Goal: Use online tool/utility: Utilize a website feature to perform a specific function

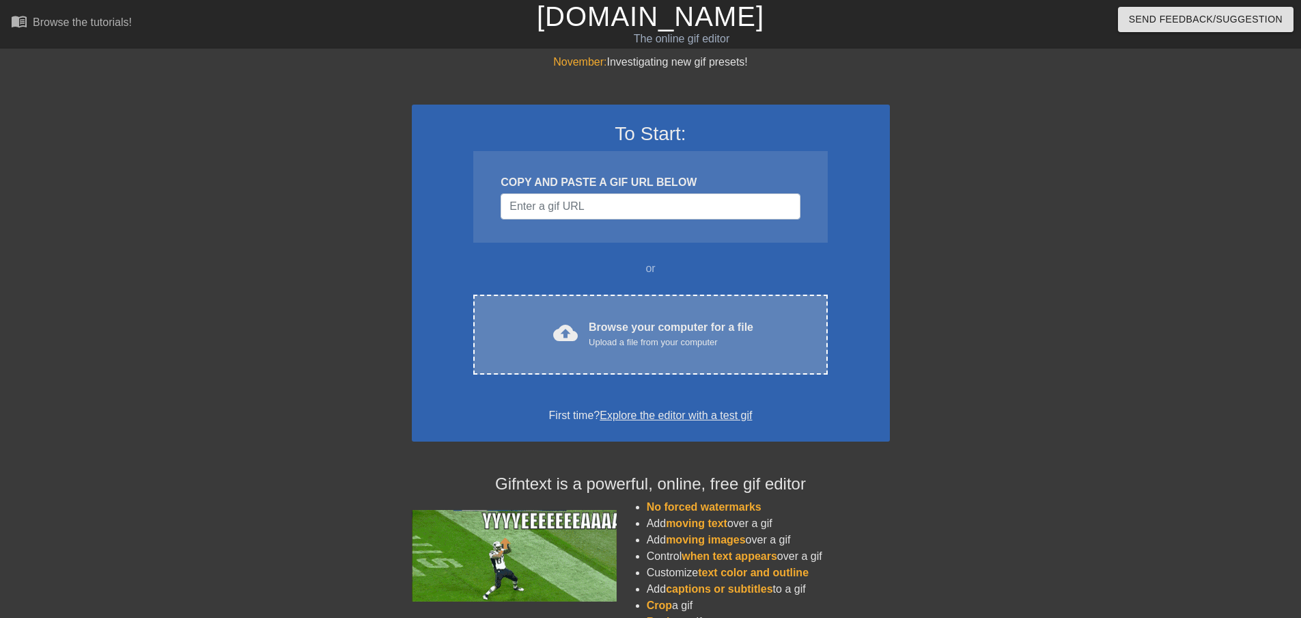
click at [621, 369] on div "cloud_upload Browse your computer for a file Upload a file from your computer C…" at bounding box center [650, 334] width 354 height 80
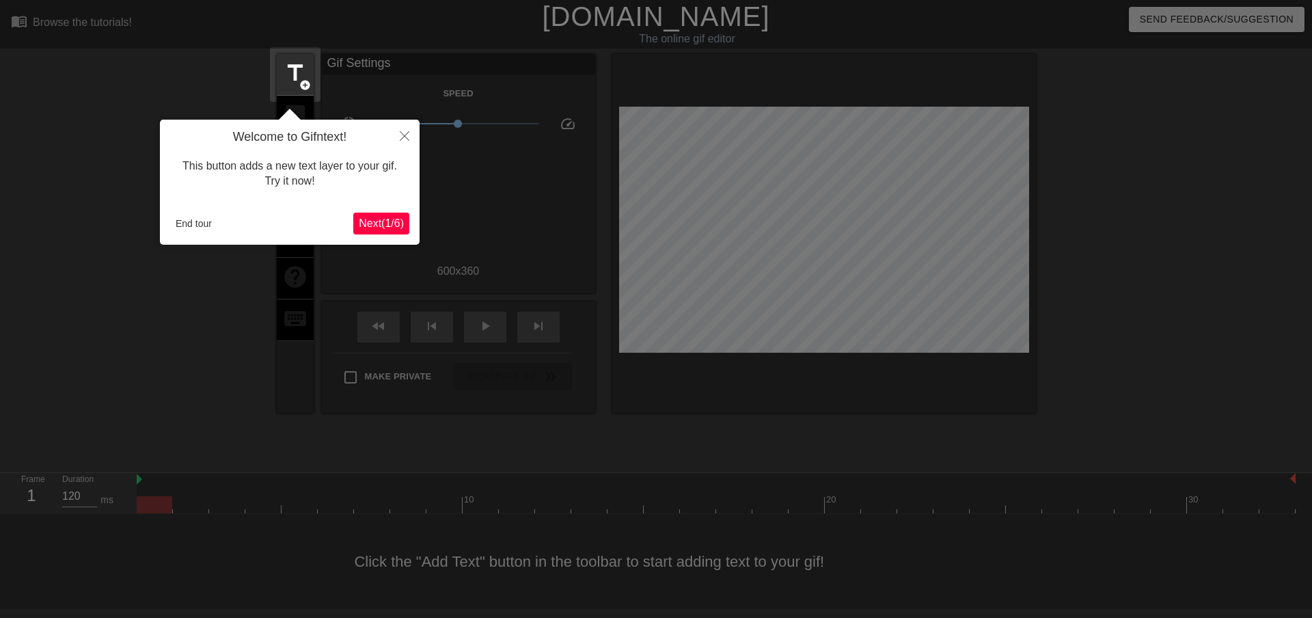
click at [371, 219] on span "Next ( 1 / 6 )" at bounding box center [381, 223] width 45 height 12
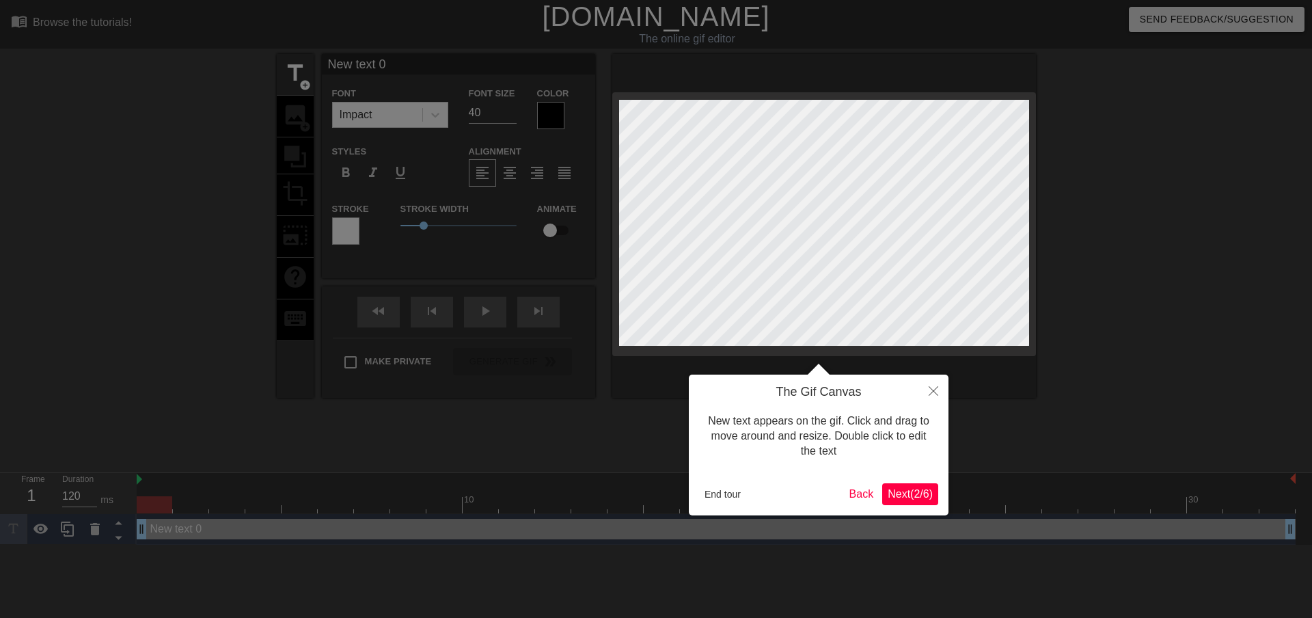
click at [371, 219] on body "menu_book Browse the tutorials! [DOMAIN_NAME] The online gif editor Send Feedba…" at bounding box center [656, 272] width 1312 height 544
click at [908, 499] on span "Next ( 2 / 6 )" at bounding box center [909, 494] width 45 height 12
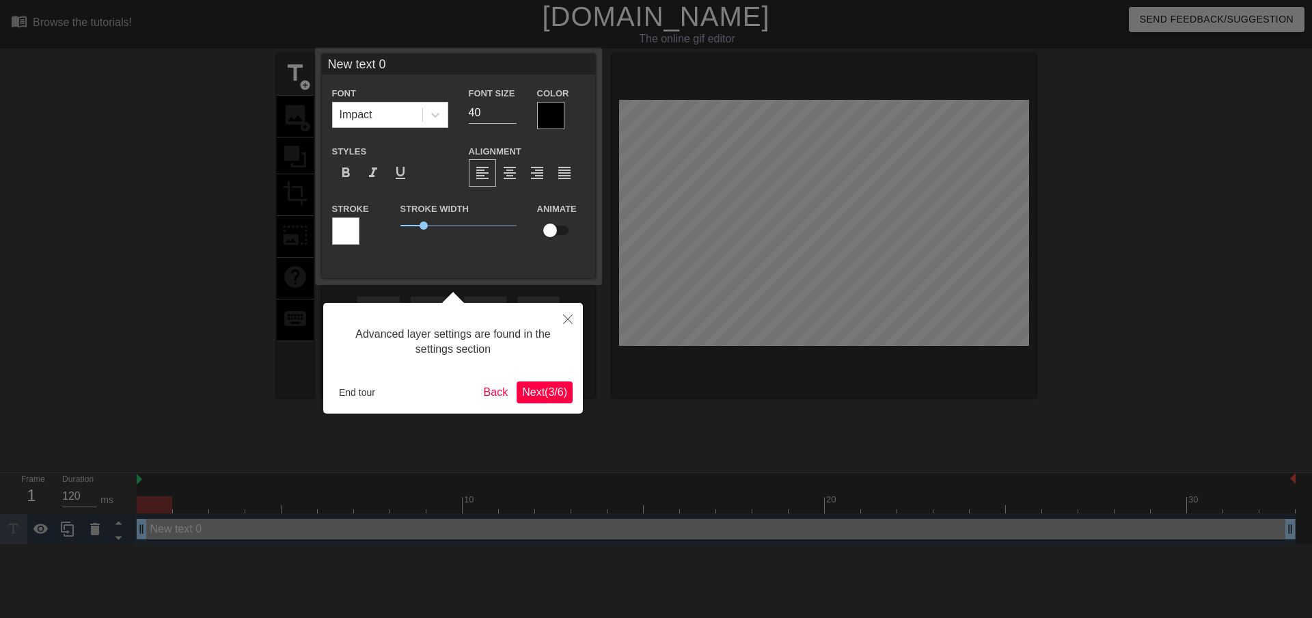
click at [536, 394] on span "Next ( 3 / 6 )" at bounding box center [544, 392] width 45 height 12
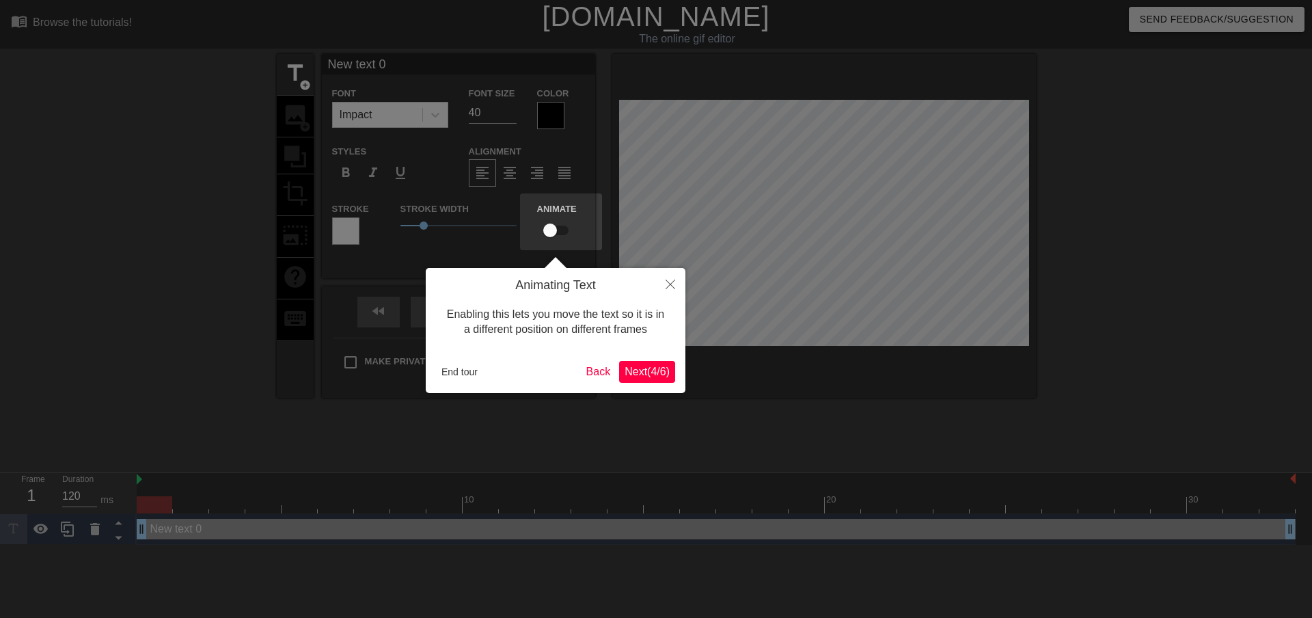
click at [637, 373] on span "Next ( 4 / 6 )" at bounding box center [646, 371] width 45 height 12
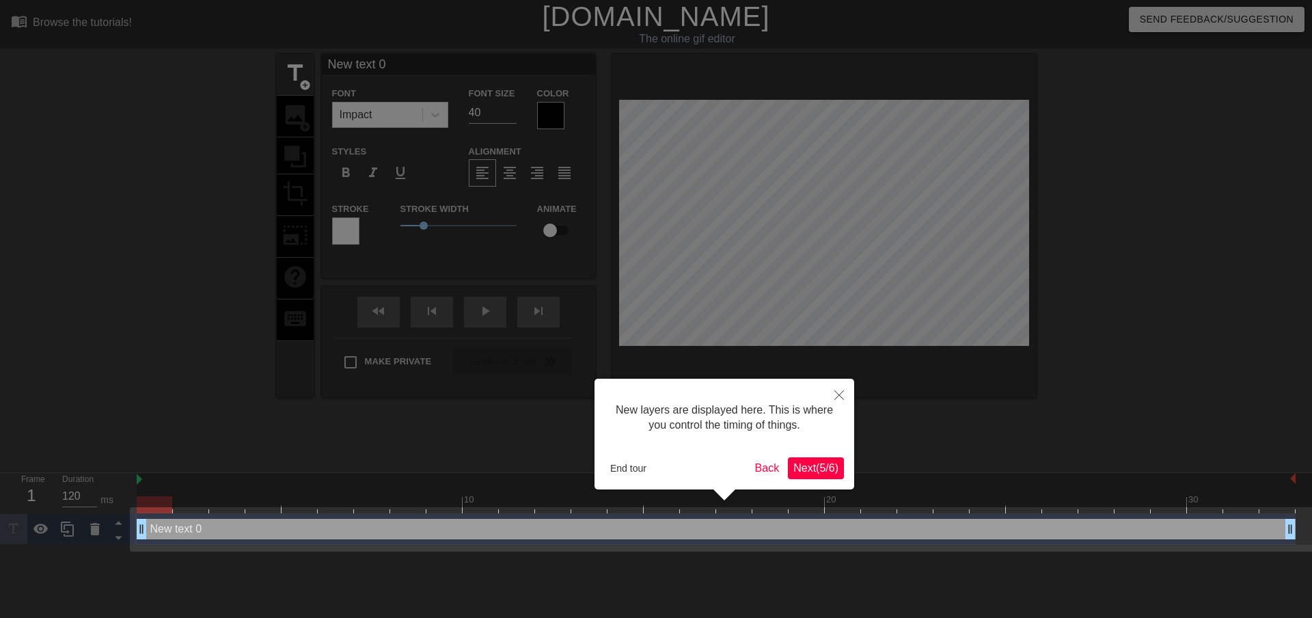
click at [798, 465] on span "Next ( 5 / 6 )" at bounding box center [815, 468] width 45 height 12
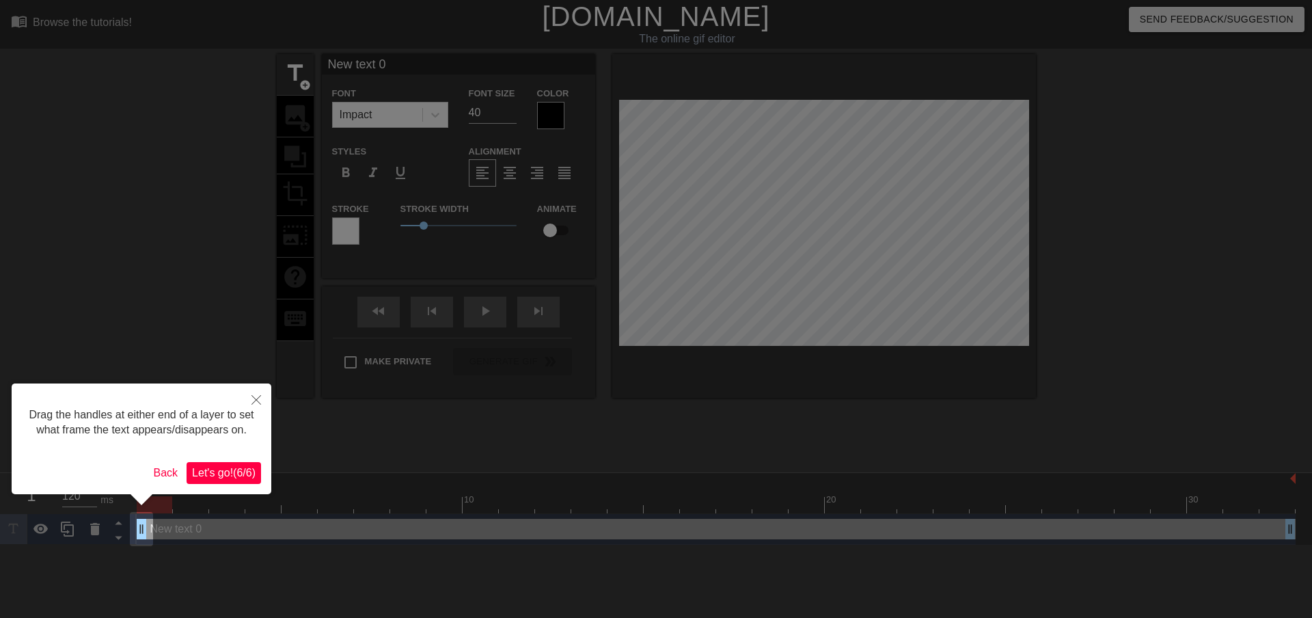
click at [247, 473] on span "Let's go! ( 6 / 6 )" at bounding box center [224, 473] width 64 height 12
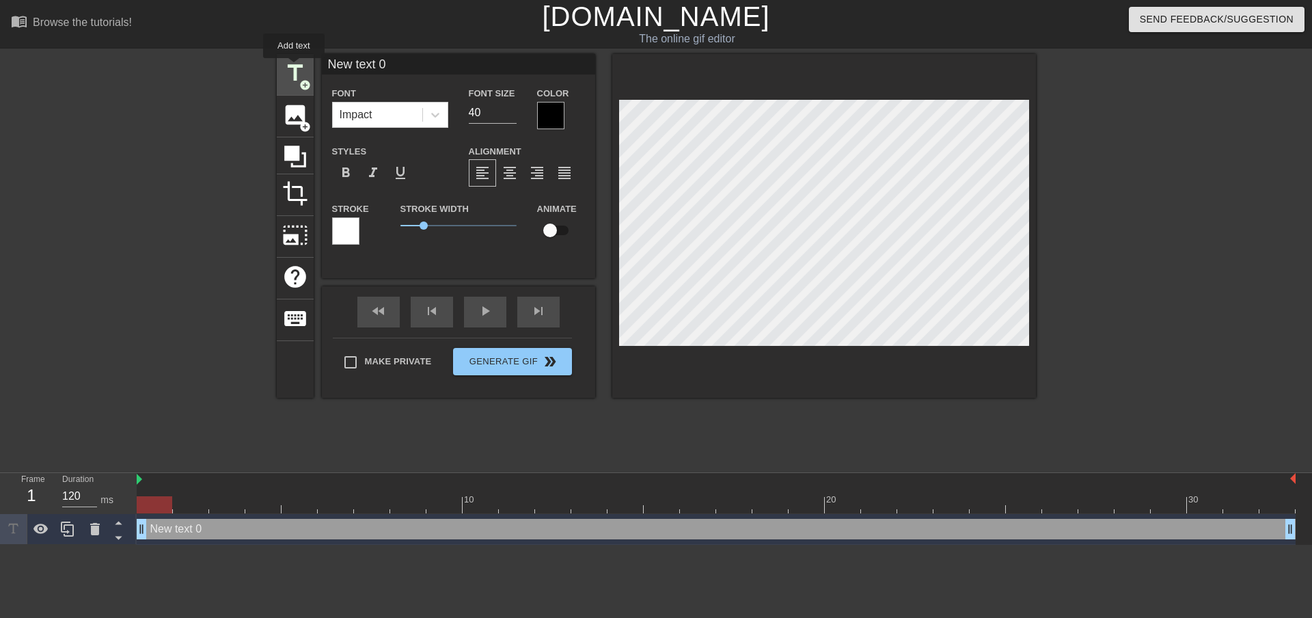
click at [294, 68] on span "title" at bounding box center [295, 73] width 26 height 26
type input "New text 1"
drag, startPoint x: 408, startPoint y: 64, endPoint x: 277, endPoint y: 74, distance: 130.9
click at [277, 73] on div "title add_circle image add_circle crop photo_size_select_large help keyboard Ne…" at bounding box center [656, 226] width 759 height 344
click at [284, 82] on span "title" at bounding box center [295, 73] width 26 height 26
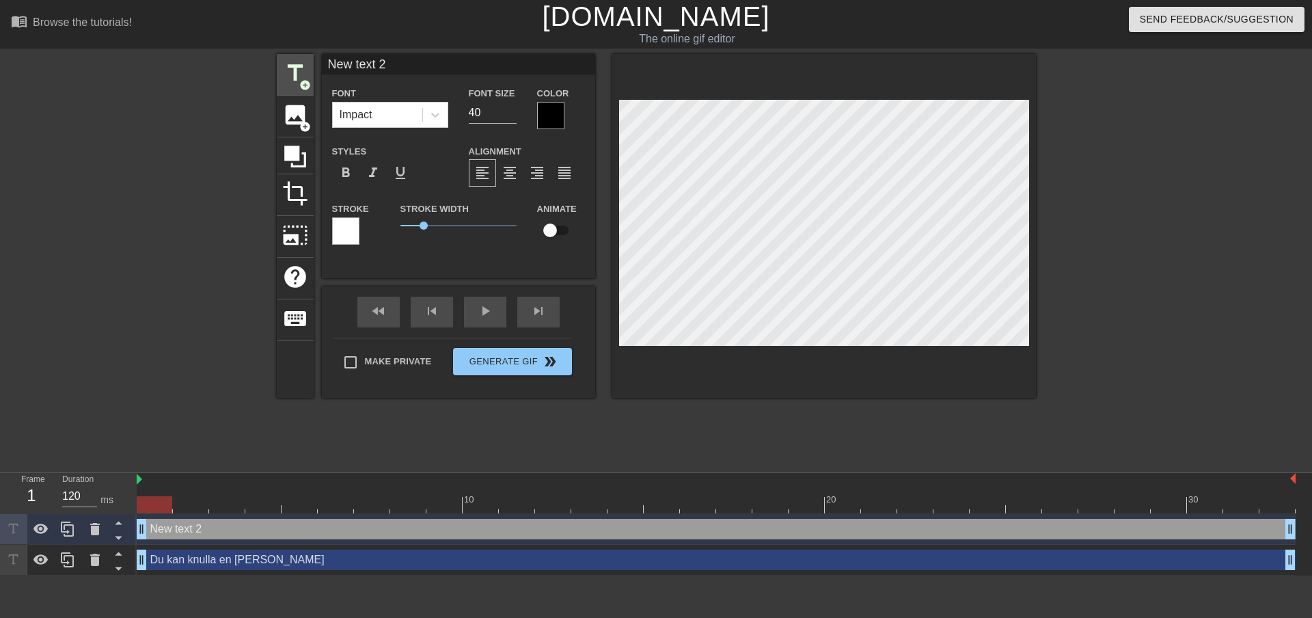
drag, startPoint x: 418, startPoint y: 70, endPoint x: 296, endPoint y: 75, distance: 122.4
click at [296, 75] on div "title add_circle image add_circle crop photo_size_select_large help keyboard Ne…" at bounding box center [656, 226] width 759 height 344
click at [301, 69] on span "title" at bounding box center [295, 73] width 26 height 26
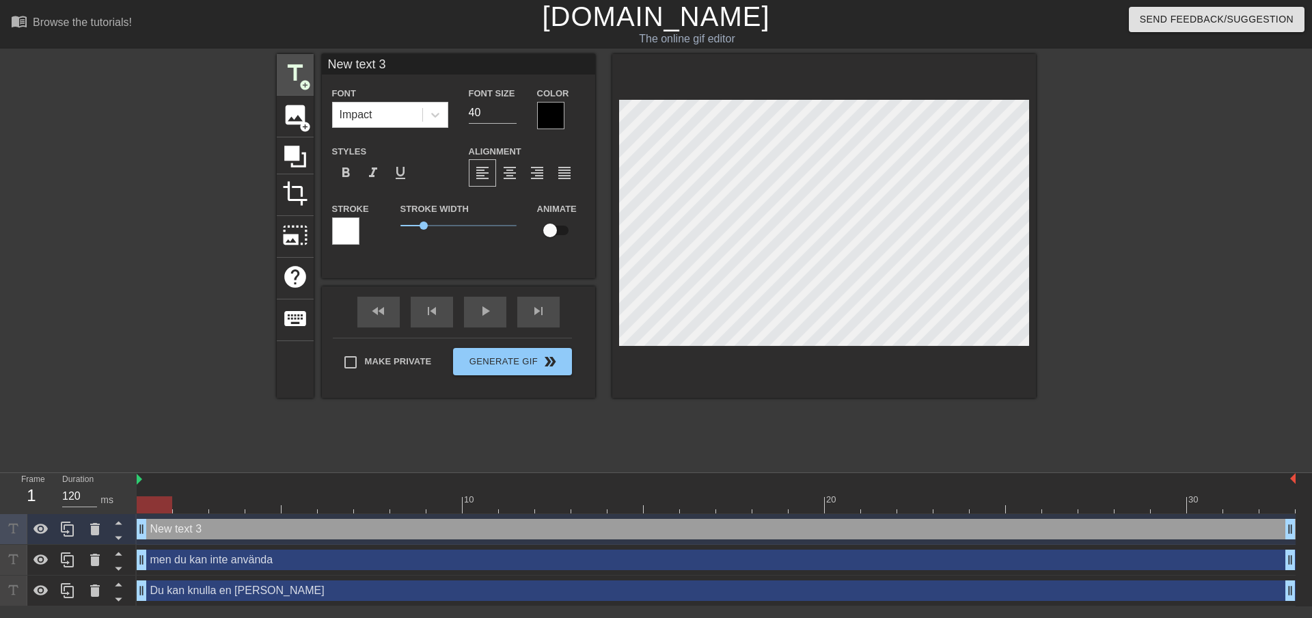
drag, startPoint x: 400, startPoint y: 59, endPoint x: 276, endPoint y: 75, distance: 125.3
click at [279, 74] on div "title add_circle image add_circle crop photo_size_select_large help keyboard Ne…" at bounding box center [656, 226] width 759 height 344
click at [327, 66] on input "glidmedel när du runkar" at bounding box center [458, 64] width 273 height 20
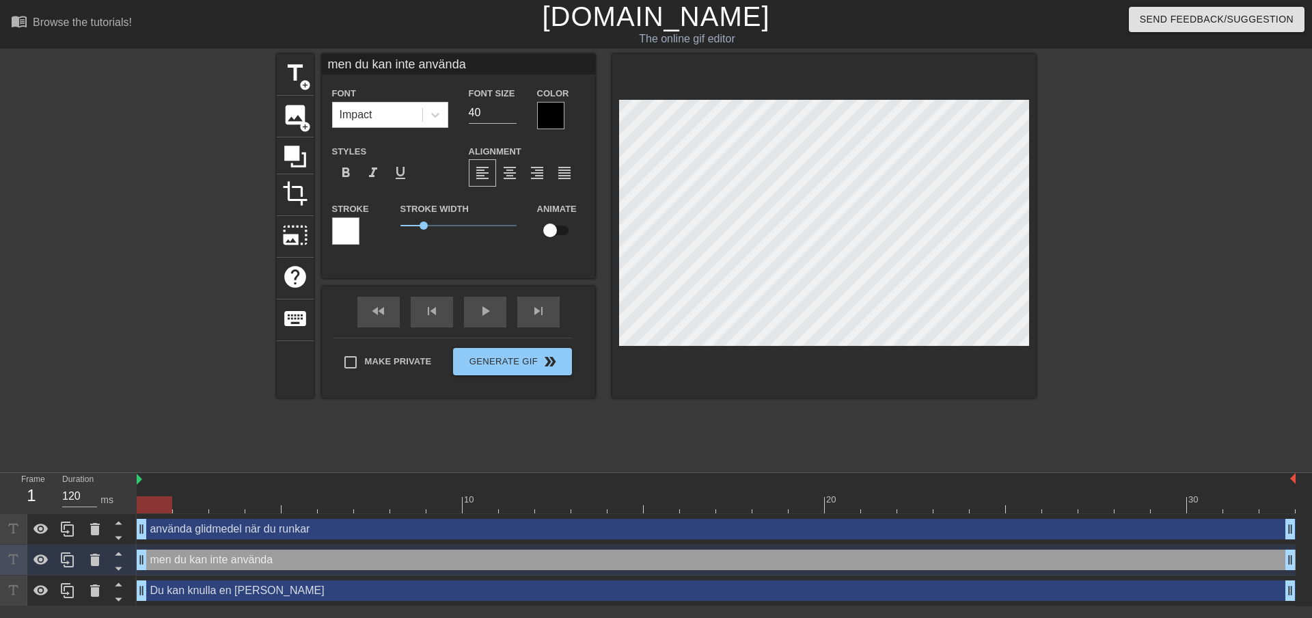
drag, startPoint x: 456, startPoint y: 66, endPoint x: 417, endPoint y: 67, distance: 39.6
click at [417, 67] on input "men du kan inte använda" at bounding box center [458, 64] width 273 height 20
type input "men du kan inte"
click at [829, 380] on div at bounding box center [824, 226] width 424 height 344
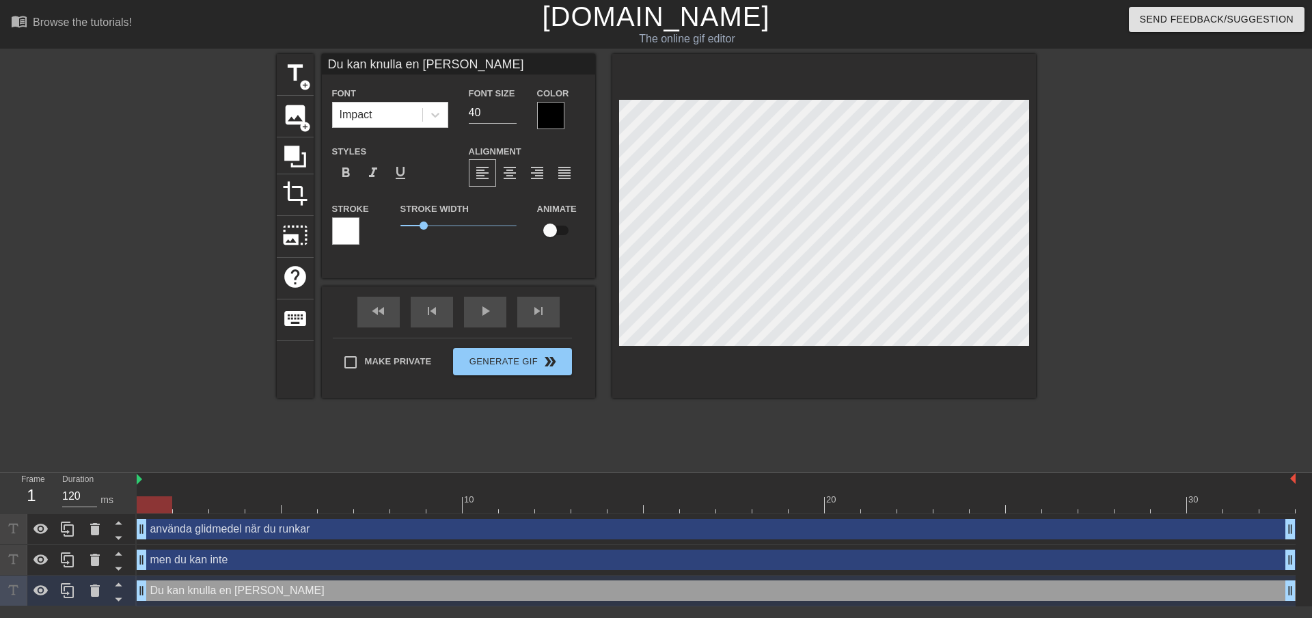
click at [463, 62] on input "Du kan knulla en [PERSON_NAME]" at bounding box center [458, 64] width 273 height 20
type input "Du kan knulla en [PERSON_NAME],"
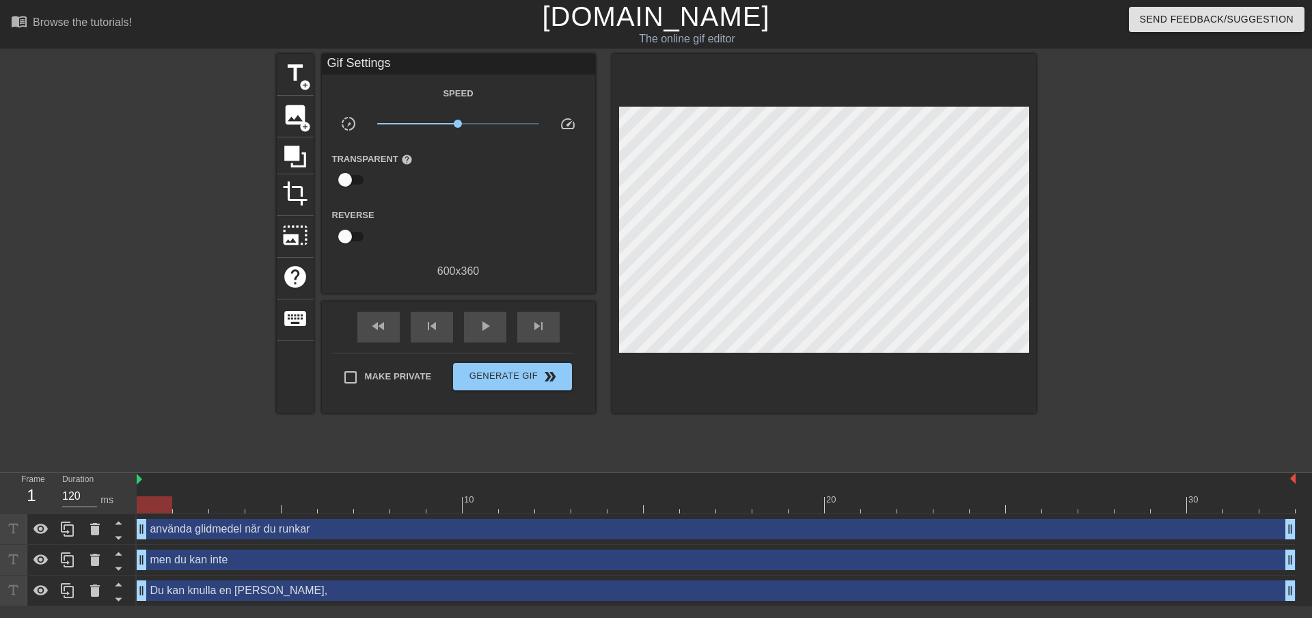
click at [100, 208] on div at bounding box center [157, 259] width 205 height 410
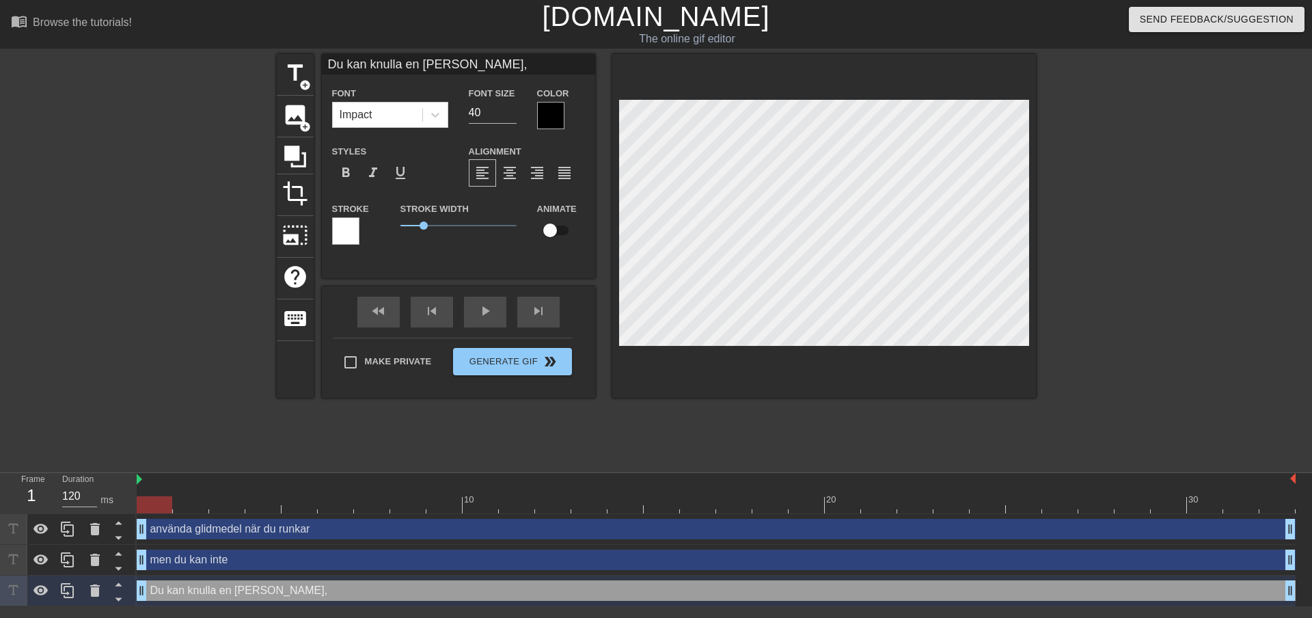
click at [552, 120] on div at bounding box center [550, 115] width 27 height 27
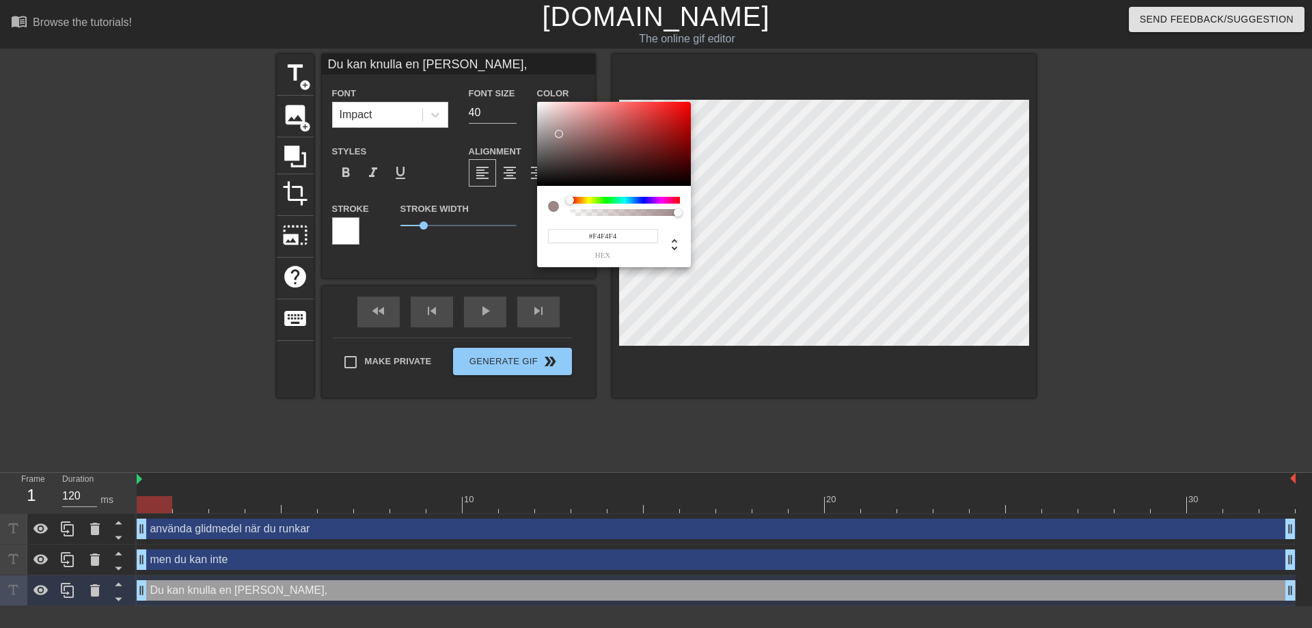
type input "#FFFFFF"
drag, startPoint x: 554, startPoint y: 130, endPoint x: 527, endPoint y: 88, distance: 49.8
click at [527, 88] on div "#FFFFFF hex" at bounding box center [656, 314] width 1312 height 628
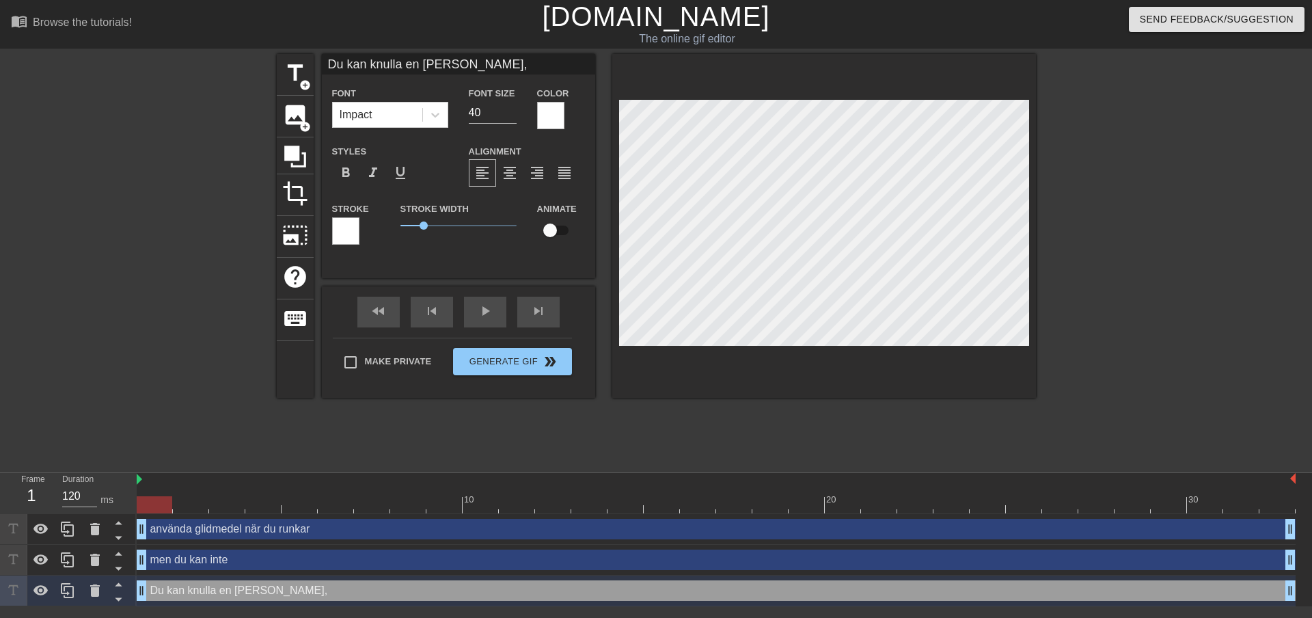
click at [351, 233] on div at bounding box center [345, 230] width 27 height 27
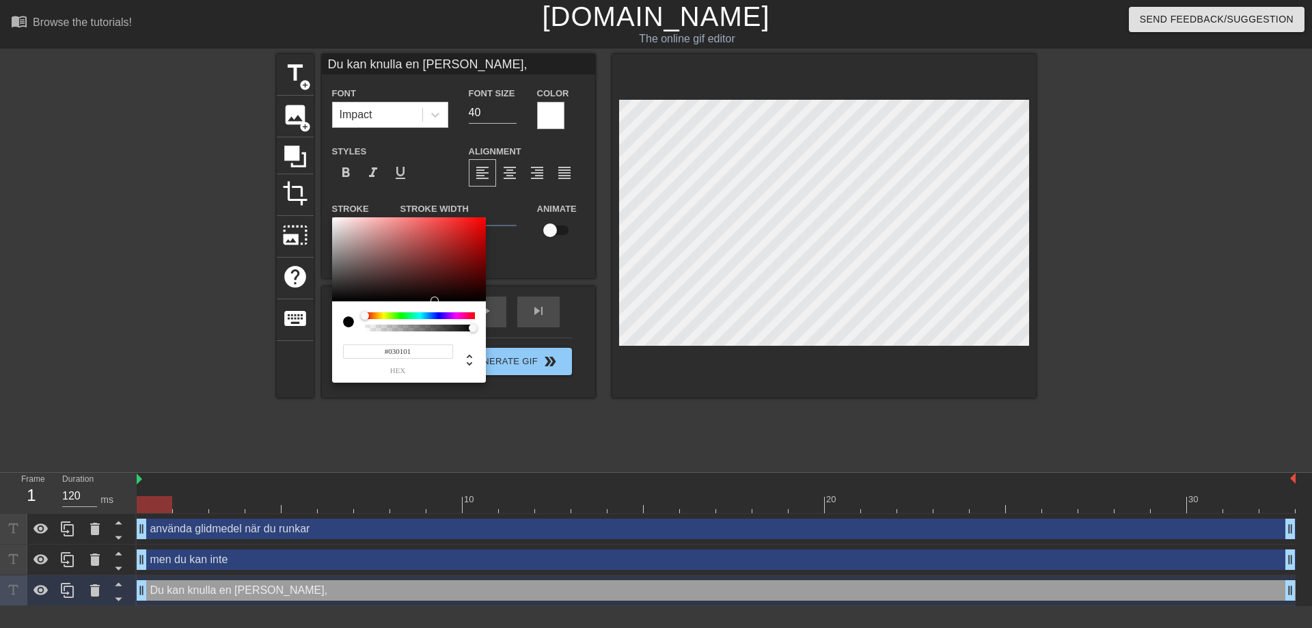
type input "#000000"
drag, startPoint x: 346, startPoint y: 288, endPoint x: 318, endPoint y: 314, distance: 38.2
click at [318, 314] on div "#000000 hex" at bounding box center [656, 314] width 1312 height 628
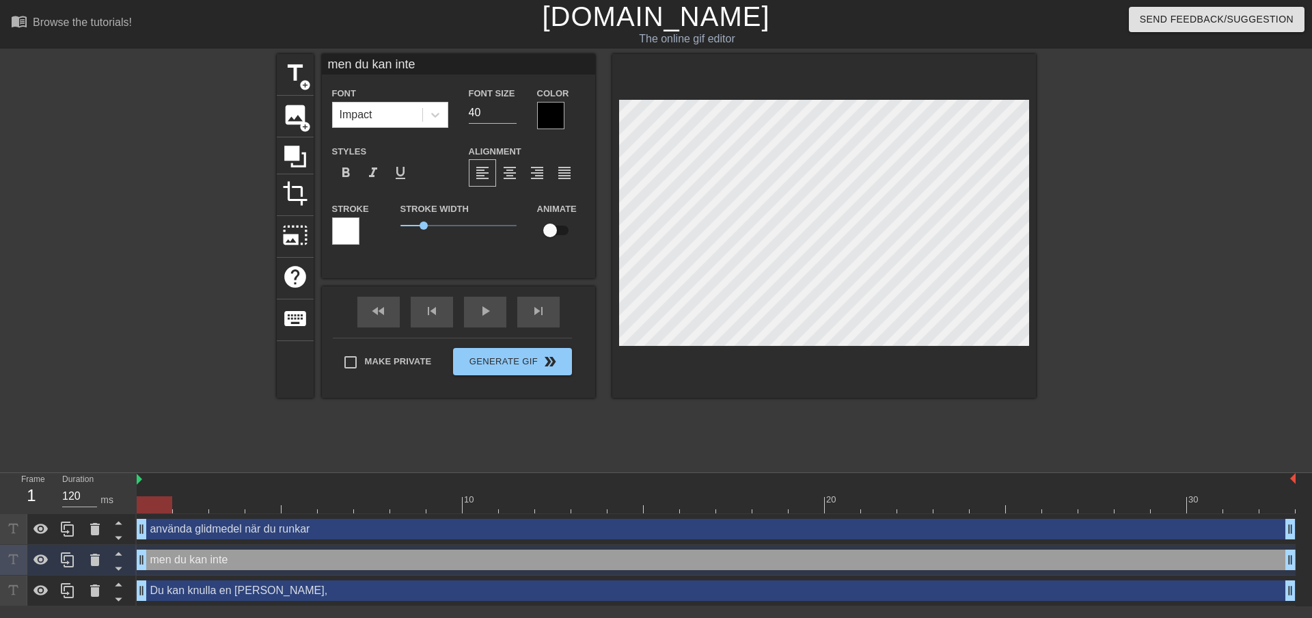
click at [544, 114] on div at bounding box center [550, 115] width 27 height 27
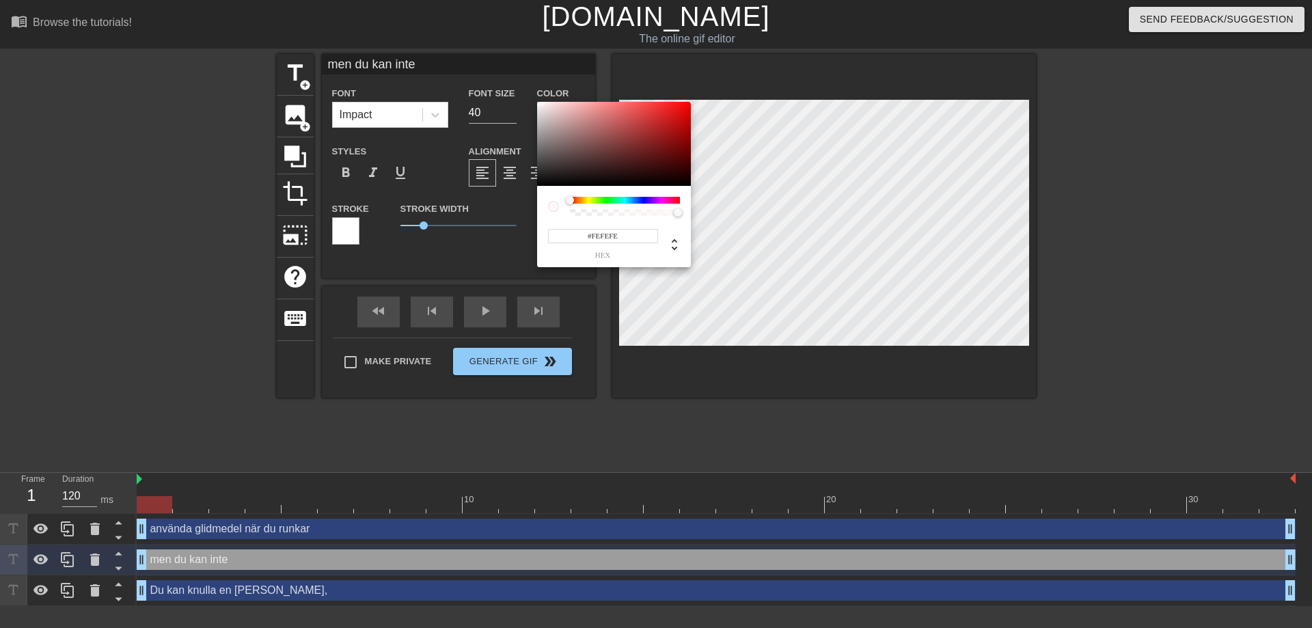
type input "#FFFFFF"
drag, startPoint x: 548, startPoint y: 137, endPoint x: 495, endPoint y: 118, distance: 56.6
click at [527, 94] on div "#FFFFFF hex" at bounding box center [656, 314] width 1312 height 628
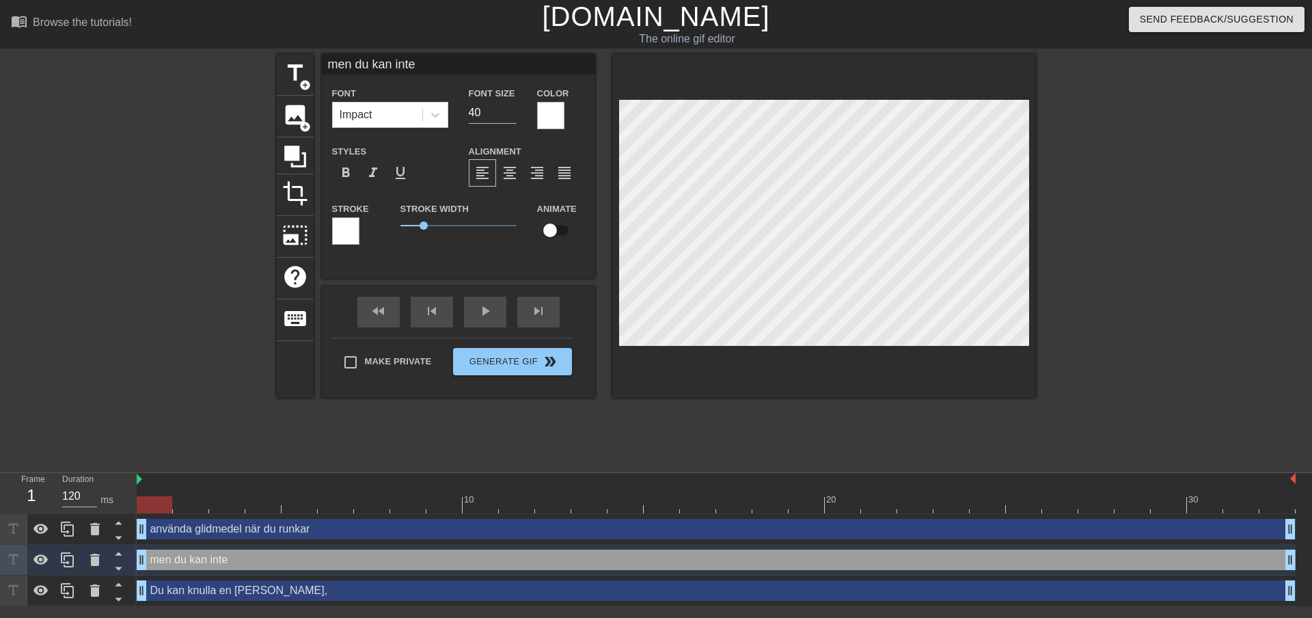
click at [341, 232] on div at bounding box center [345, 230] width 27 height 27
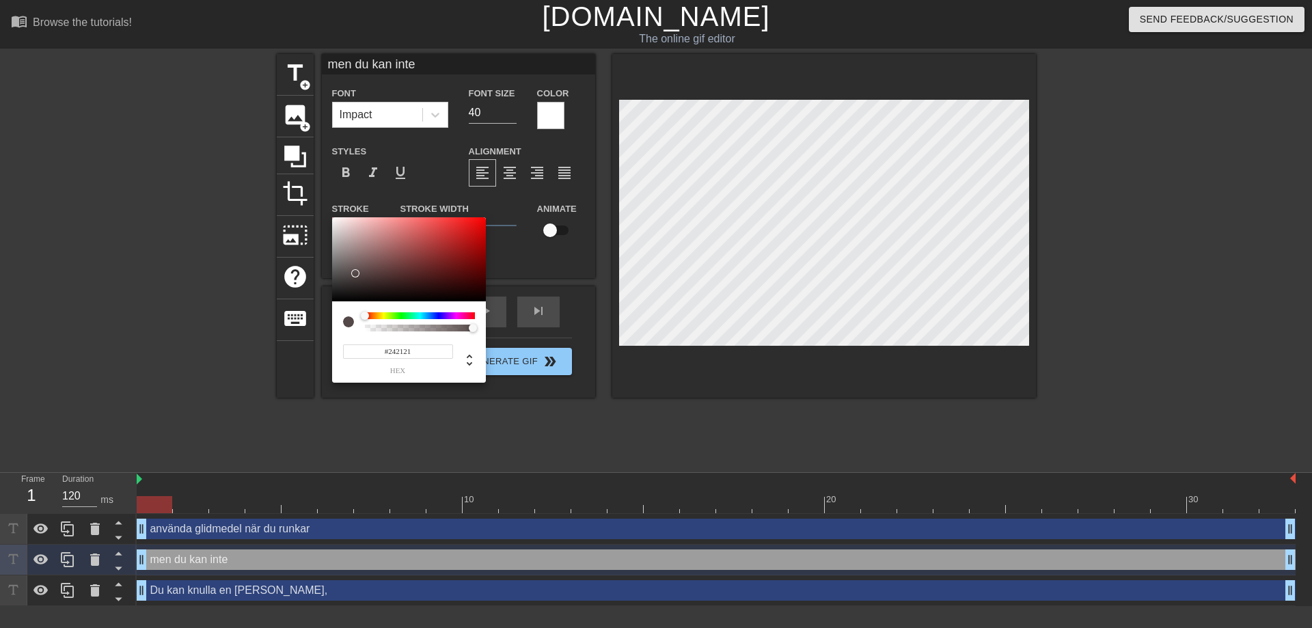
type input "#000000"
drag, startPoint x: 354, startPoint y: 277, endPoint x: 313, endPoint y: 322, distance: 60.9
click at [312, 322] on div "#000000 hex" at bounding box center [656, 314] width 1312 height 628
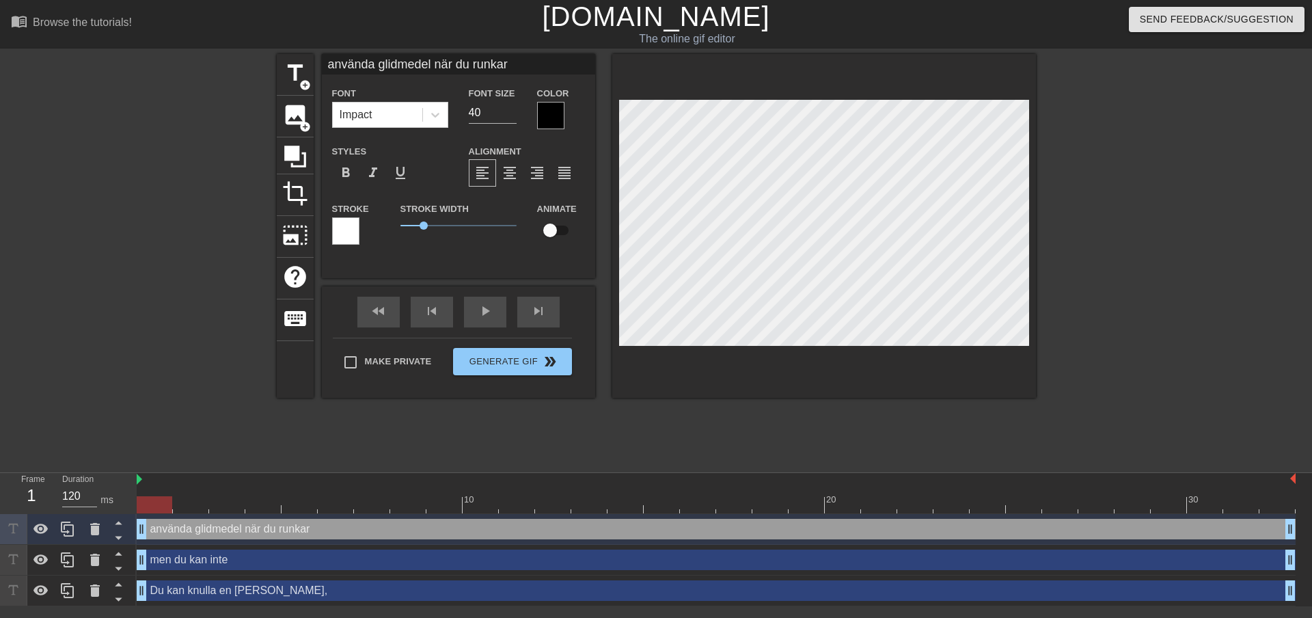
click at [551, 116] on div at bounding box center [550, 115] width 27 height 27
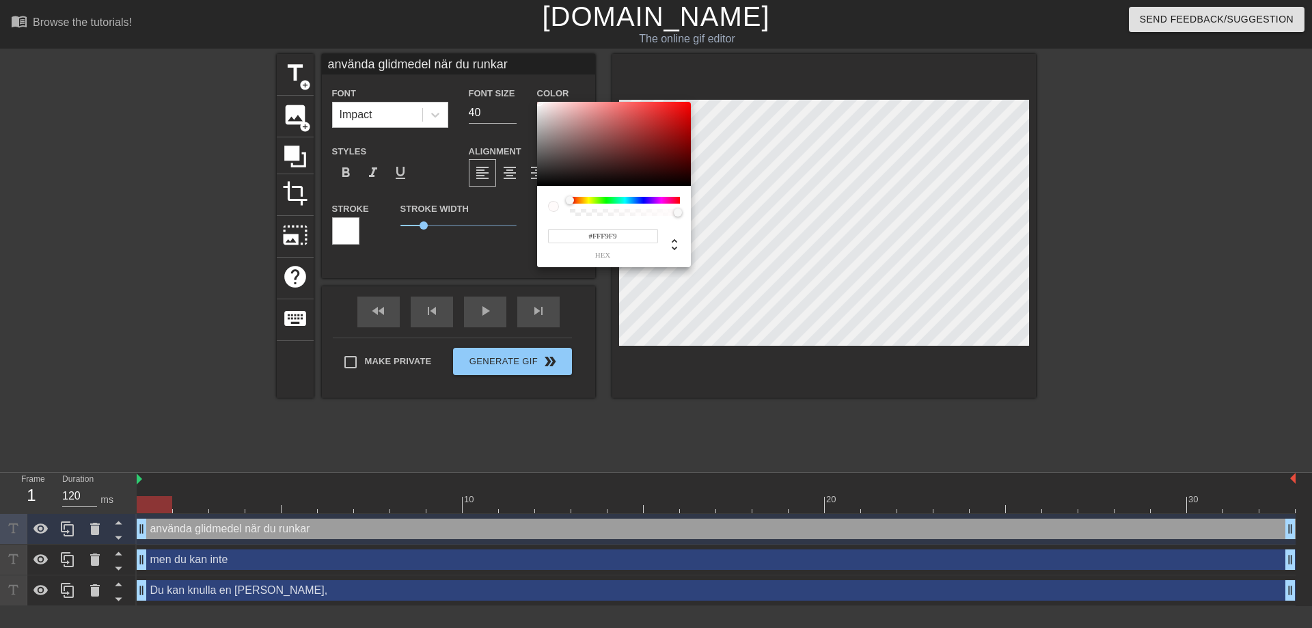
type input "#FFFFFF"
drag, startPoint x: 547, startPoint y: 141, endPoint x: 521, endPoint y: 88, distance: 59.6
click at [521, 88] on div "#FFFFFF hex" at bounding box center [656, 314] width 1312 height 628
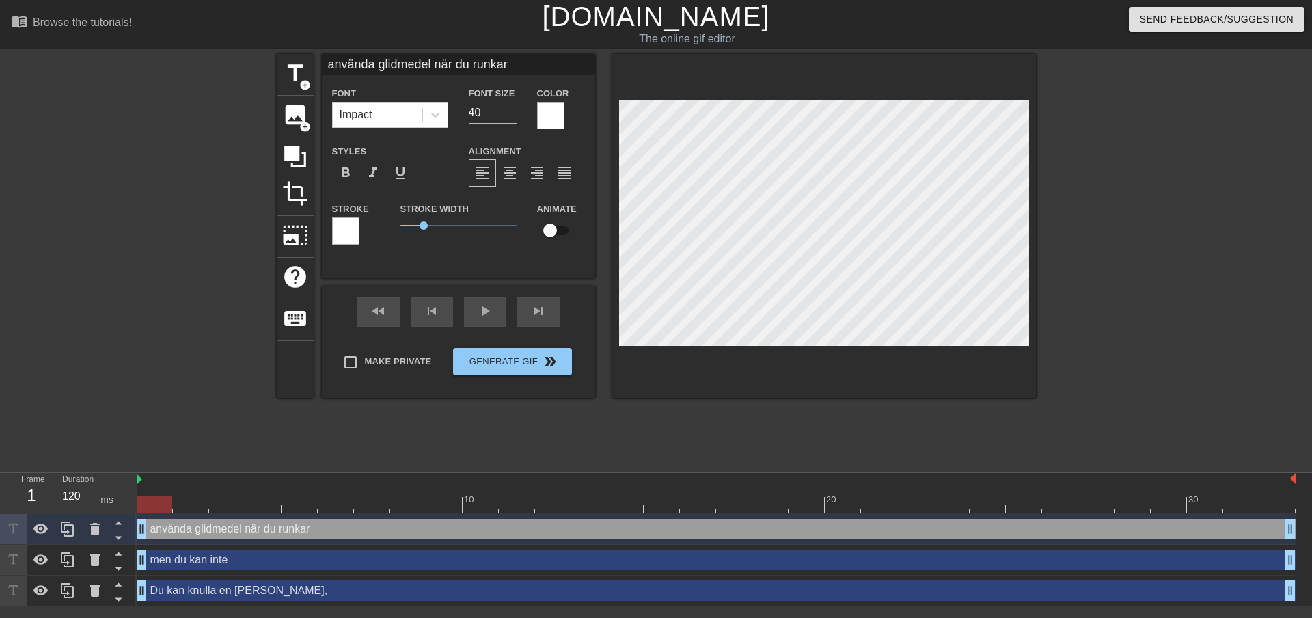
click at [345, 234] on div at bounding box center [345, 230] width 27 height 27
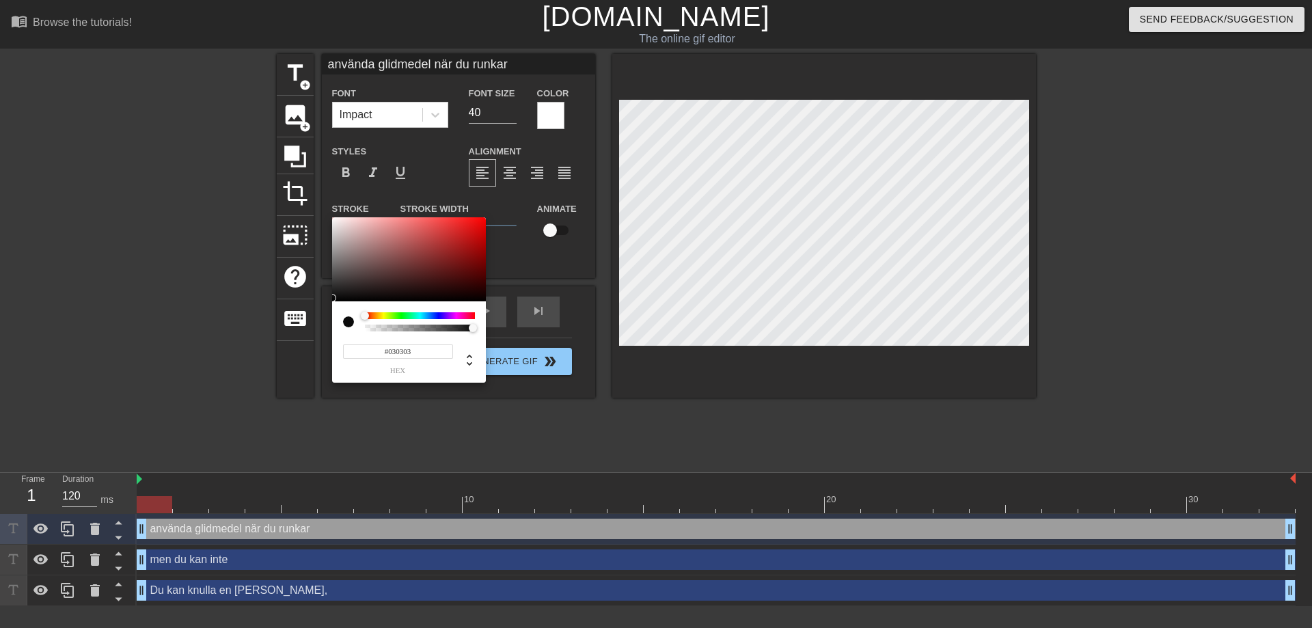
type input "#000000"
drag, startPoint x: 347, startPoint y: 289, endPoint x: 324, endPoint y: 307, distance: 29.7
click at [324, 307] on div "#000000 hex" at bounding box center [656, 314] width 1312 height 628
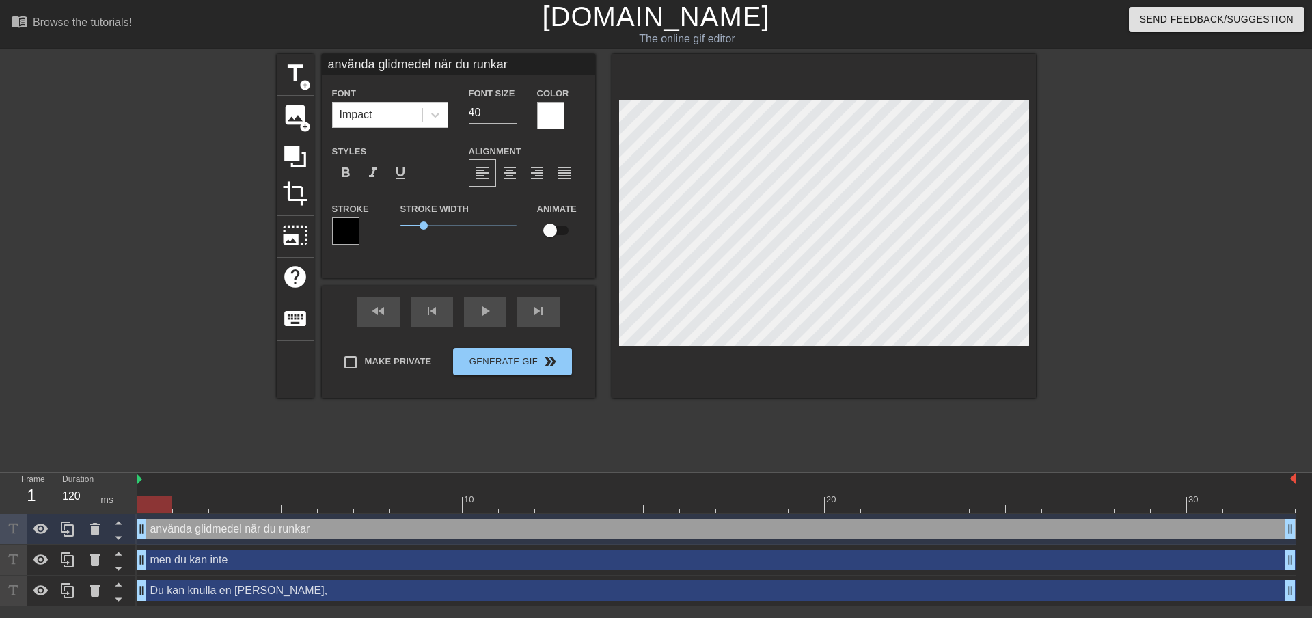
click at [780, 403] on div "title add_circle image add_circle crop photo_size_select_large help keyboard an…" at bounding box center [656, 259] width 759 height 410
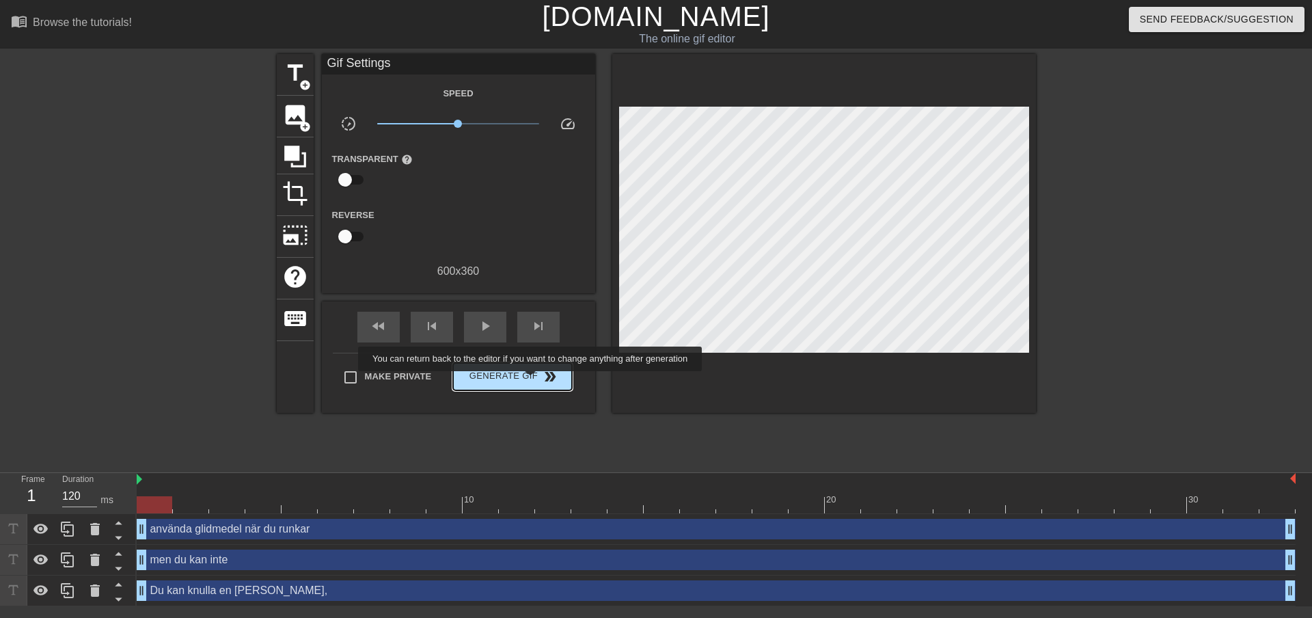
click at [531, 380] on span "Generate Gif double_arrow" at bounding box center [511, 376] width 107 height 16
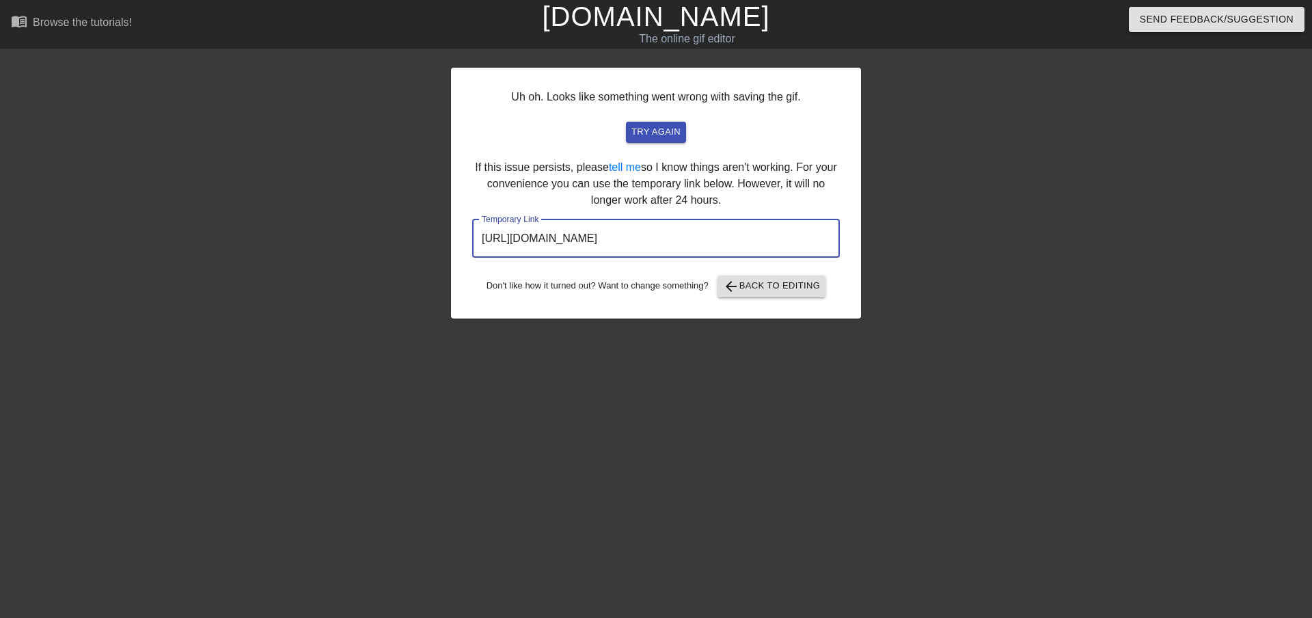
drag, startPoint x: 777, startPoint y: 242, endPoint x: 352, endPoint y: 262, distance: 424.7
click at [352, 262] on div "Uh oh. Looks like something went wrong with saving the gif. try again If this i…" at bounding box center [656, 259] width 1312 height 410
click at [784, 239] on input "[URL][DOMAIN_NAME]" at bounding box center [656, 238] width 368 height 38
click at [654, 137] on span "try again" at bounding box center [655, 132] width 49 height 16
click at [214, 470] on html "menu_book Browse the tutorials! [DOMAIN_NAME] The online gif editor Send Feedba…" at bounding box center [656, 235] width 1312 height 470
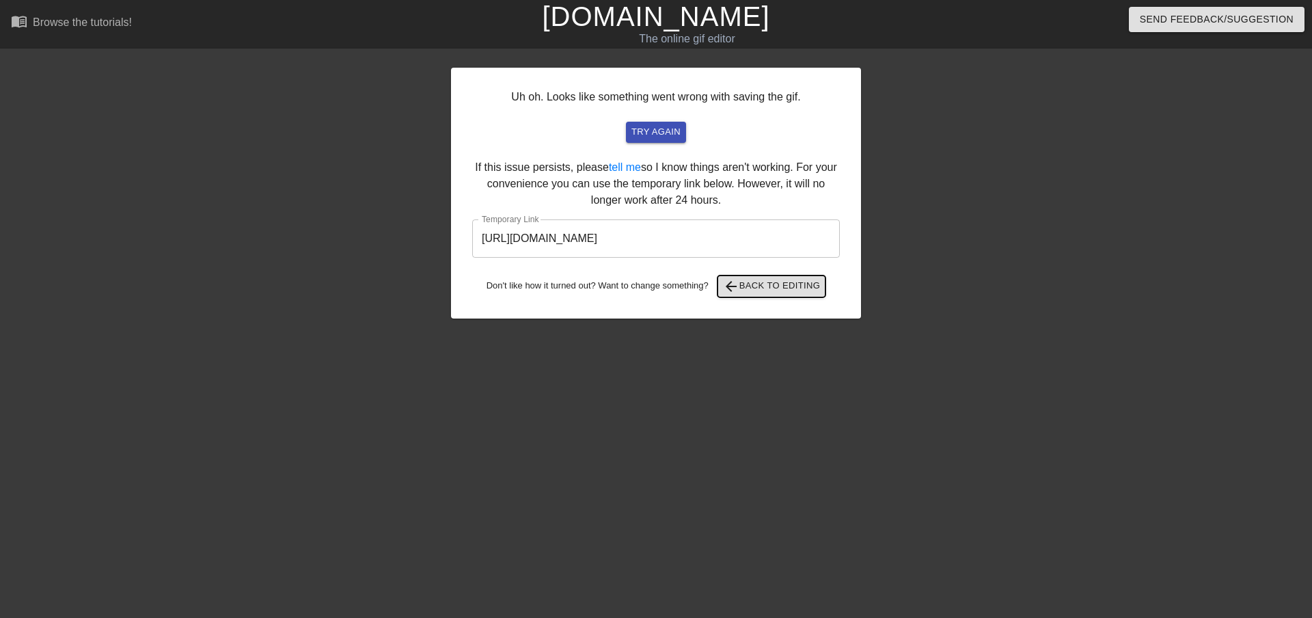
click at [763, 289] on span "arrow_back Back to Editing" at bounding box center [772, 286] width 98 height 16
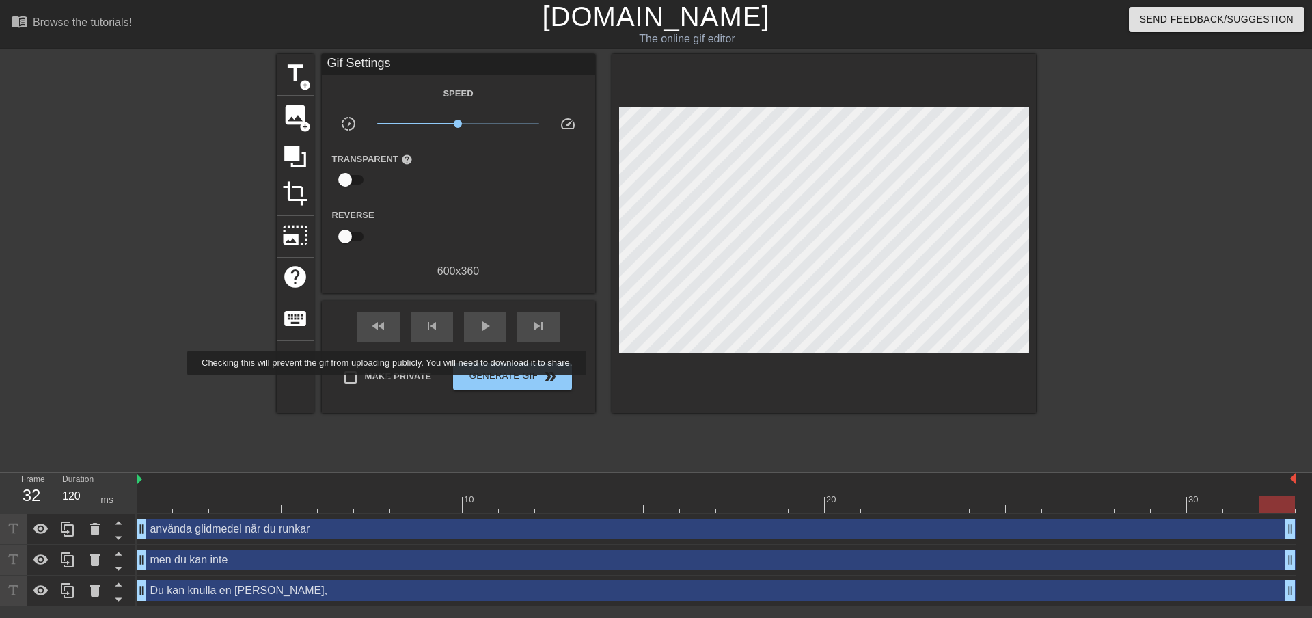
click at [378, 374] on span "Make Private" at bounding box center [398, 377] width 67 height 14
click at [365, 374] on input "Make Private" at bounding box center [350, 377] width 29 height 29
checkbox input "true"
click at [512, 372] on span "Generate Gif double_arrow" at bounding box center [511, 376] width 107 height 16
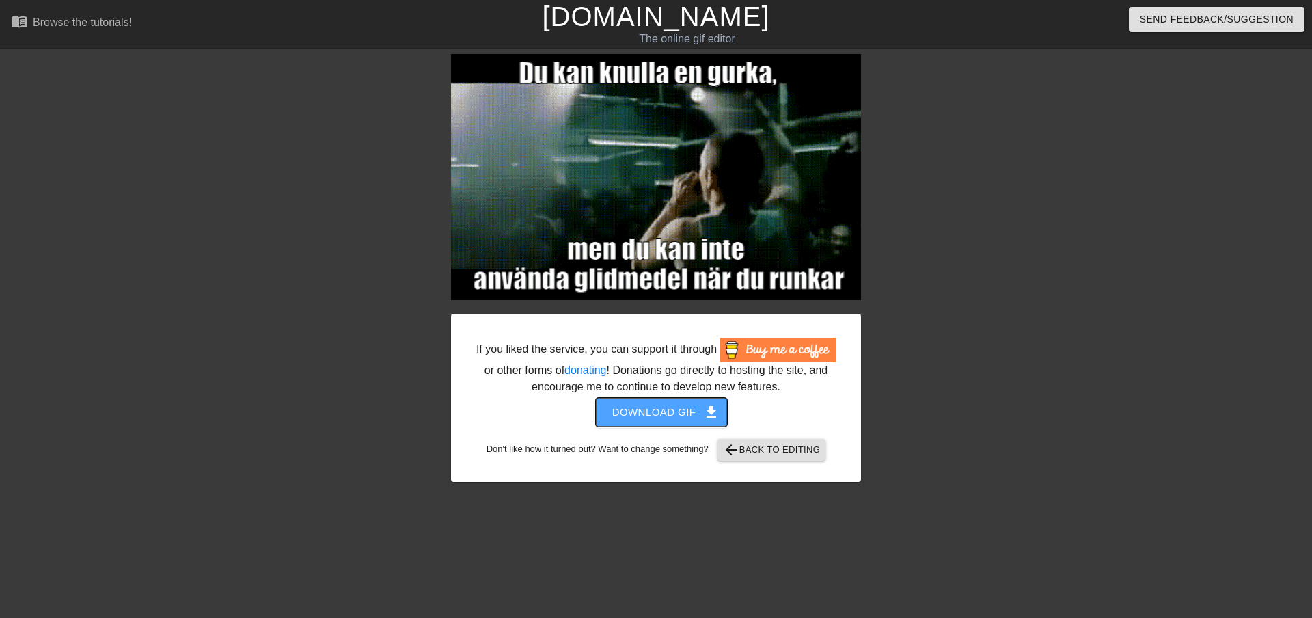
click at [700, 419] on span "Download gif get_app" at bounding box center [661, 412] width 99 height 18
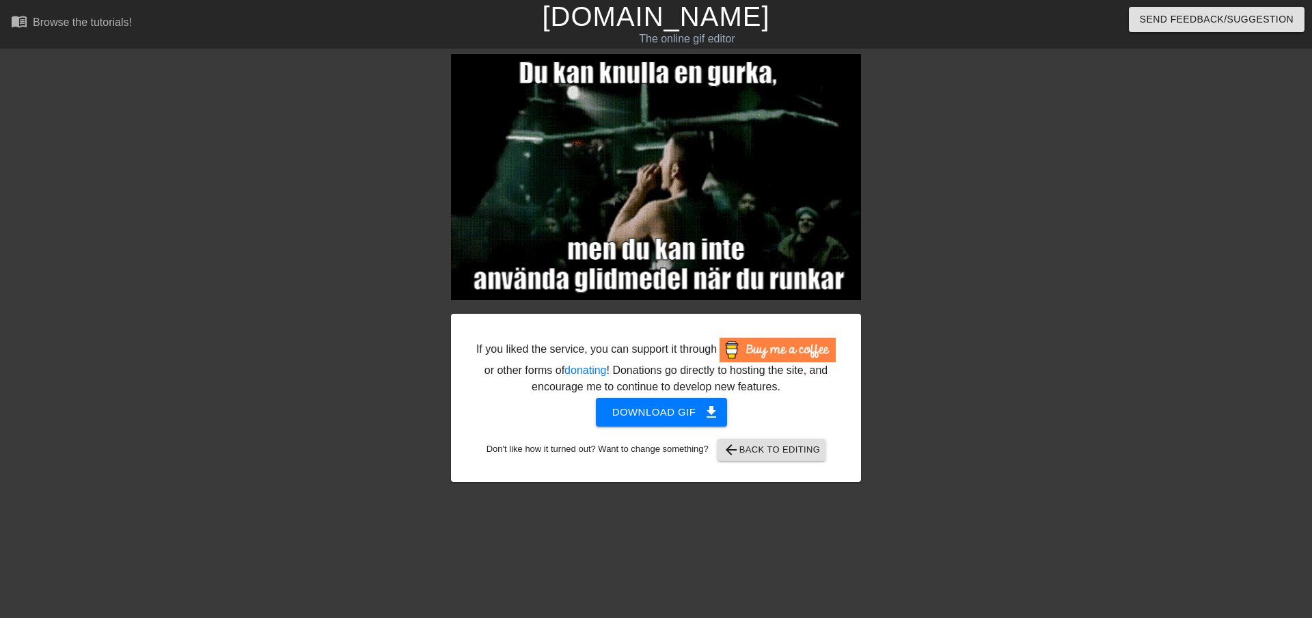
click at [350, 488] on html "menu_book Browse the tutorials! [DOMAIN_NAME] The online gif editor Send Feedba…" at bounding box center [656, 244] width 1312 height 488
